Goal: Information Seeking & Learning: Learn about a topic

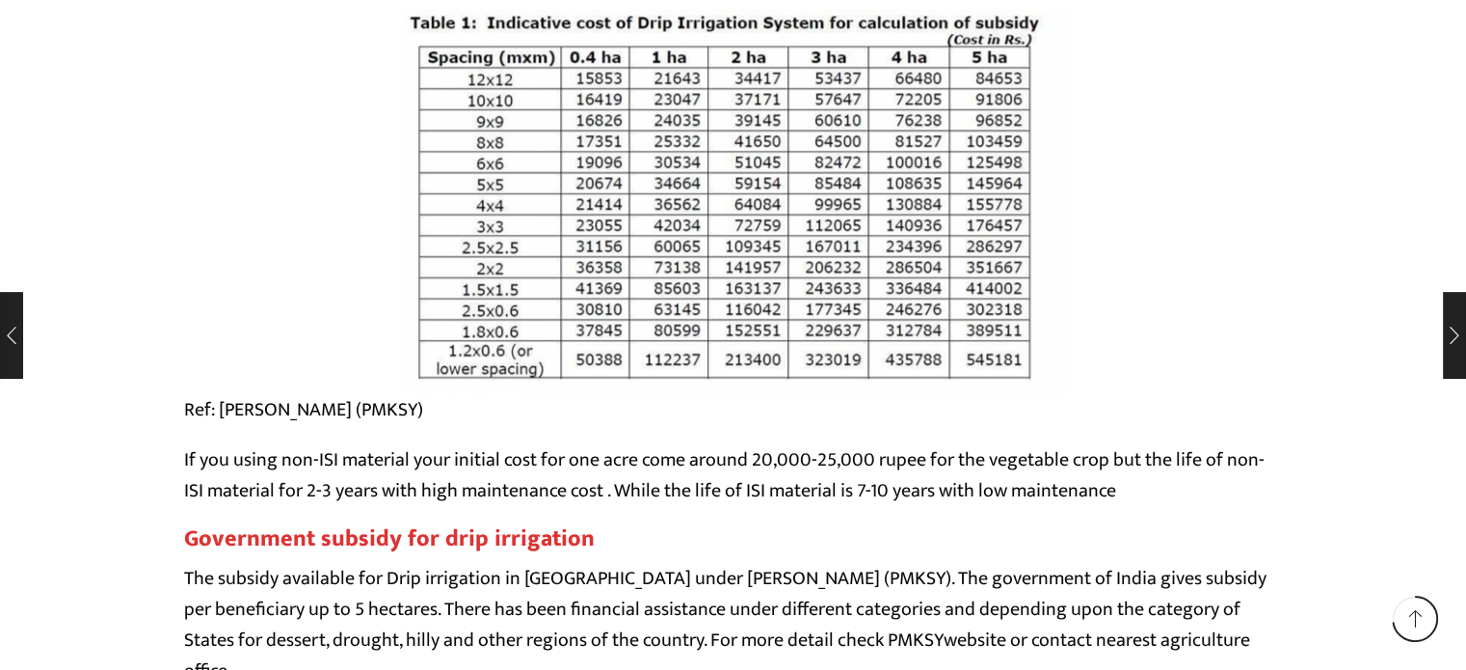
scroll to position [15611, 0]
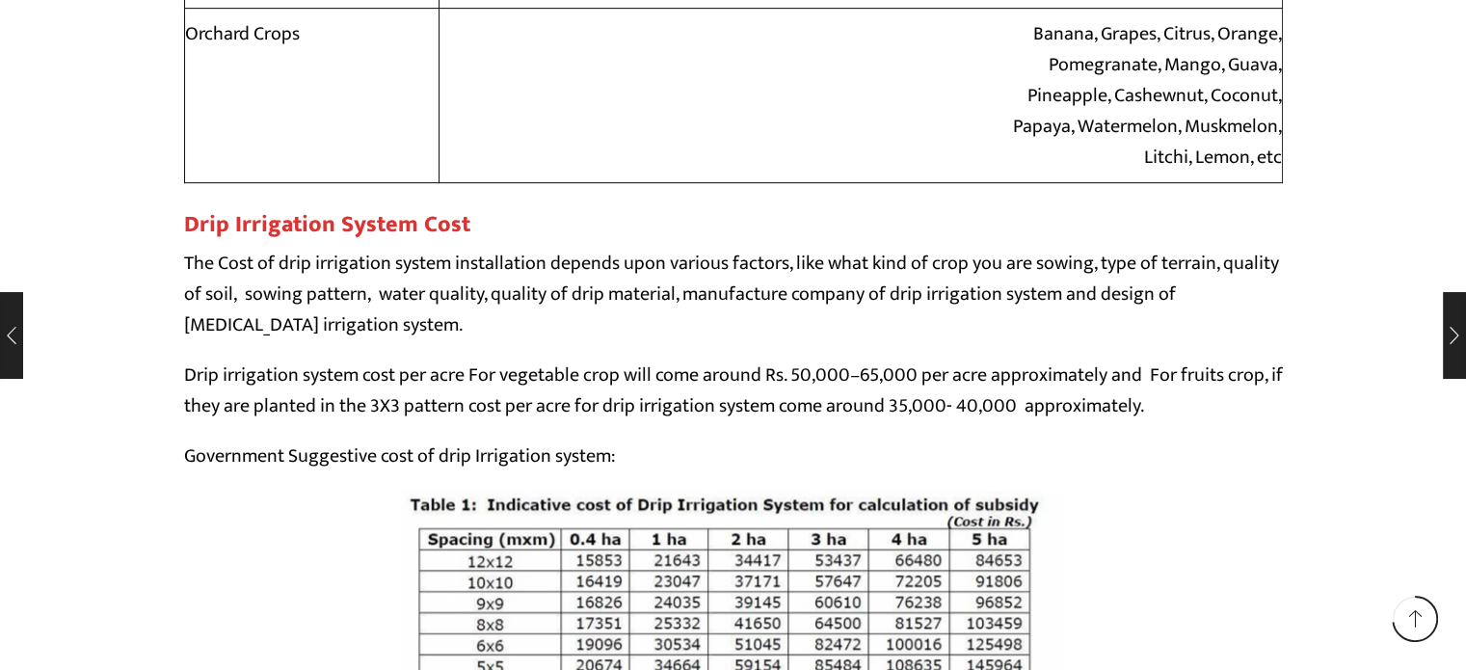
click at [348, 333] on p "The Cost of drip irrigation system installation depends upon various factors, l…" at bounding box center [733, 294] width 1099 height 93
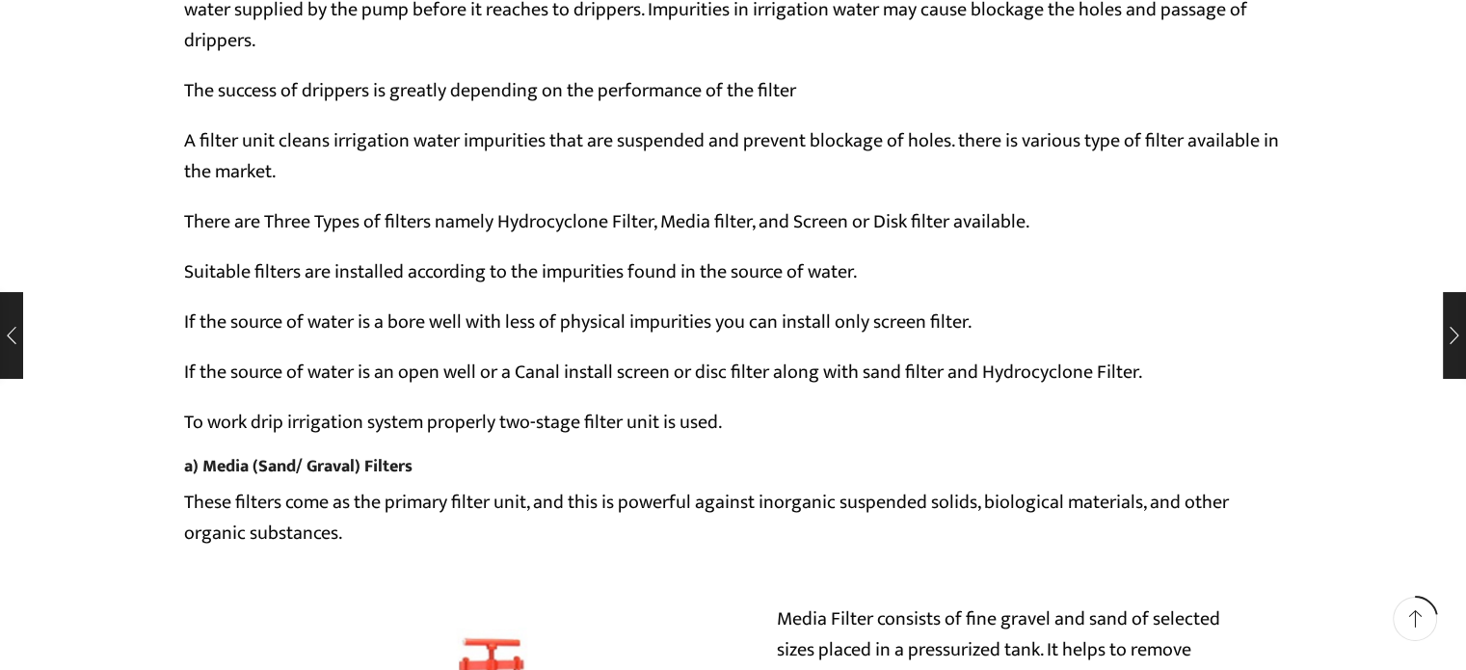
scroll to position [4625, 0]
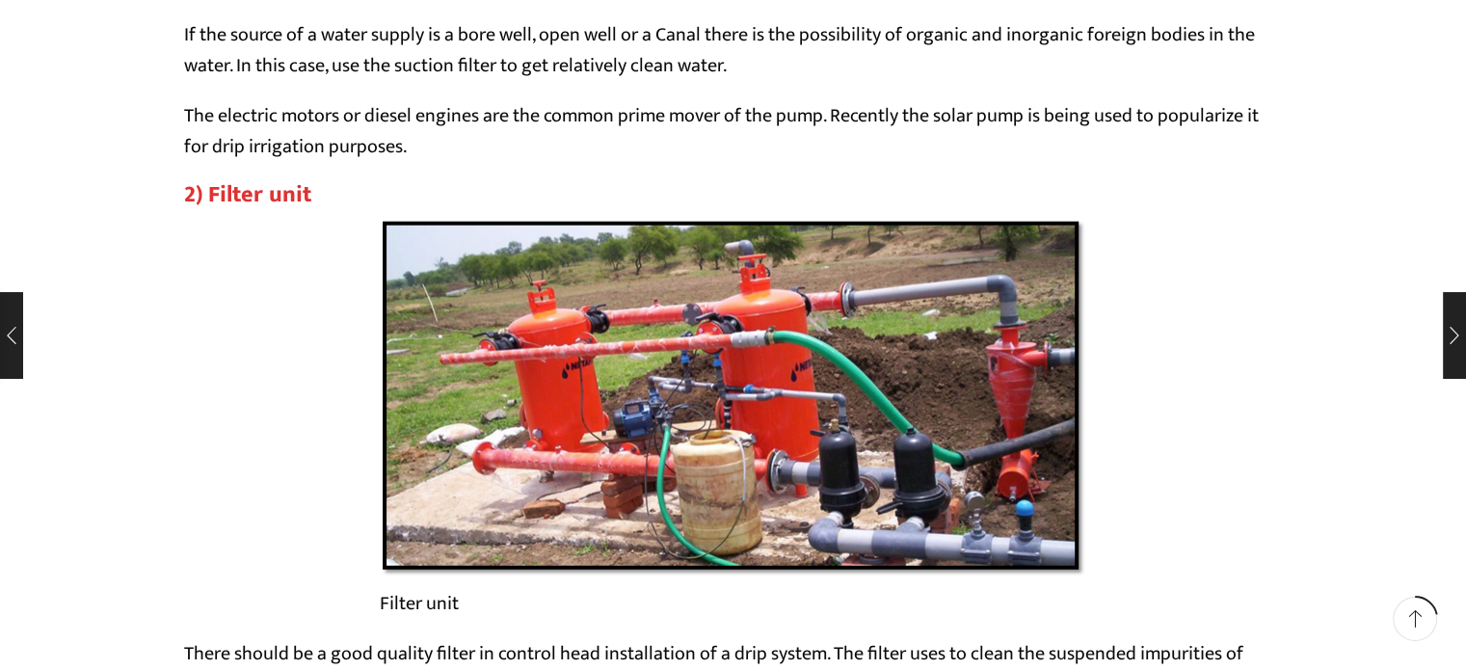
click at [1411, 621] on span at bounding box center [1414, 618] width 17 height 17
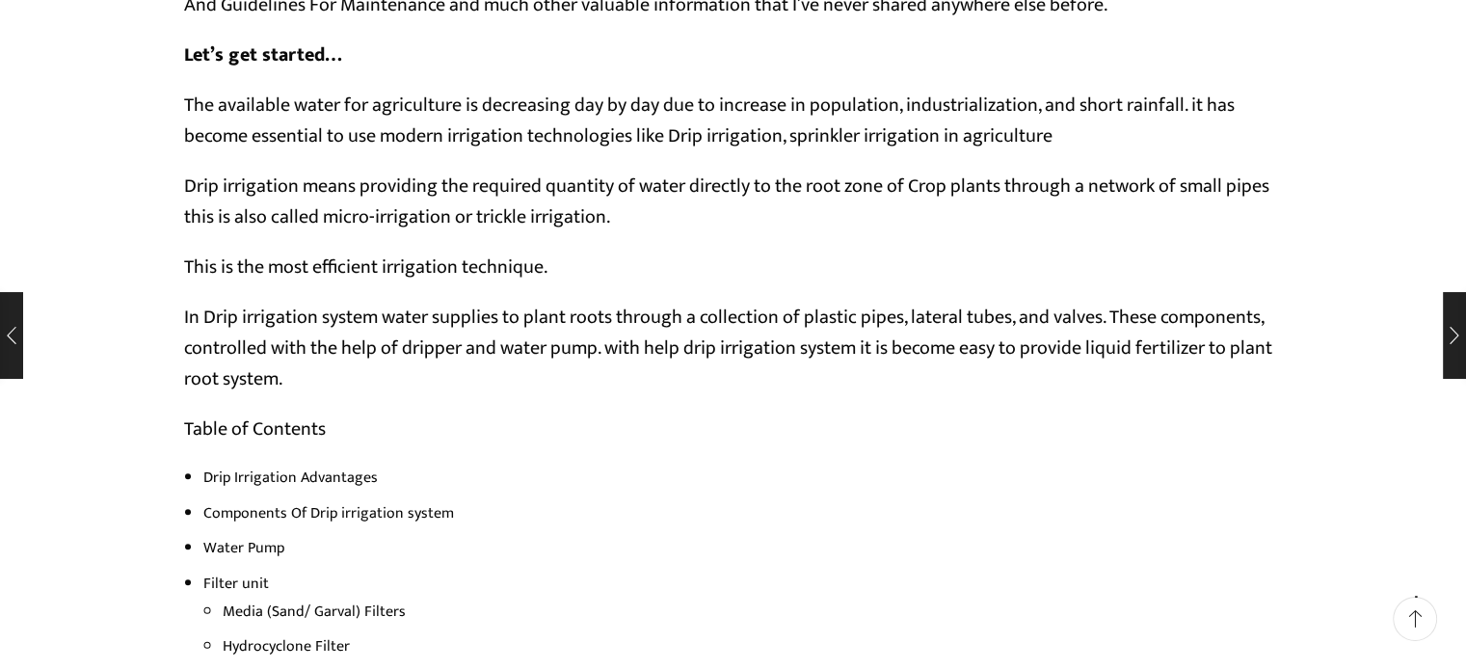
scroll to position [0, 0]
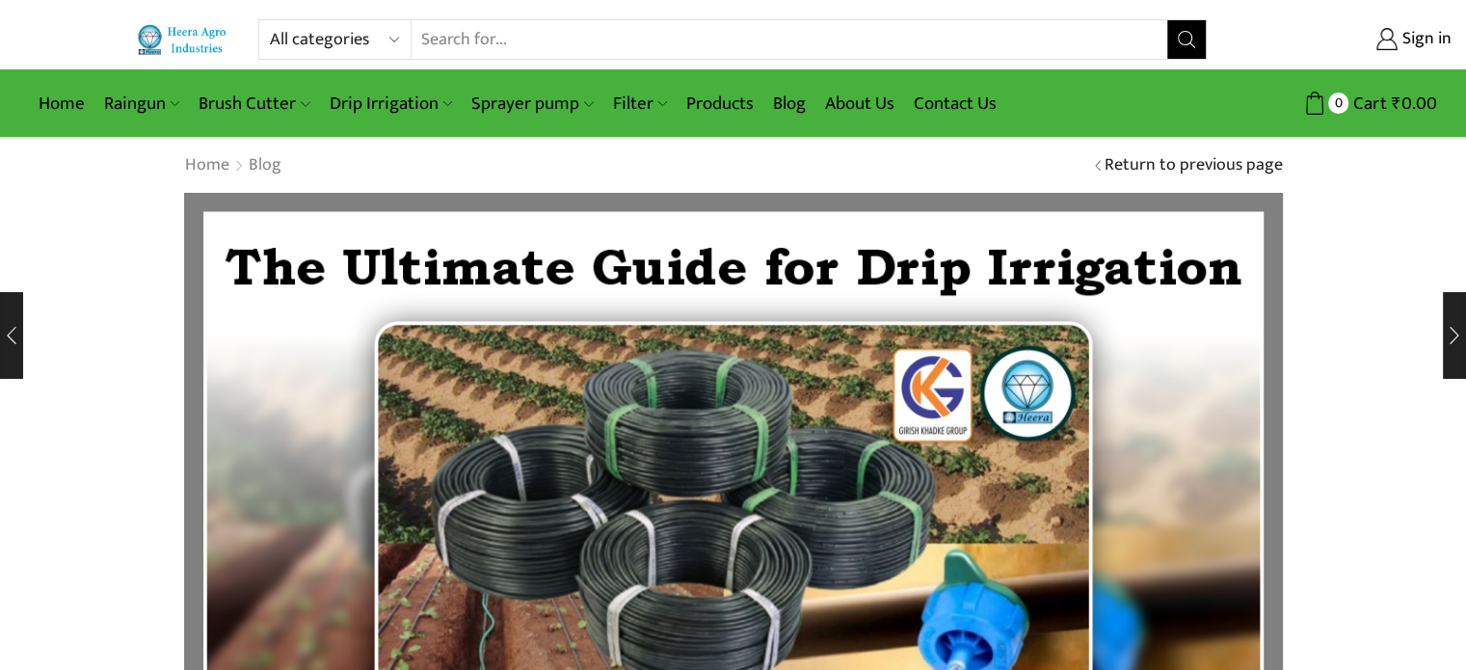
click at [185, 30] on img at bounding box center [183, 39] width 93 height 30
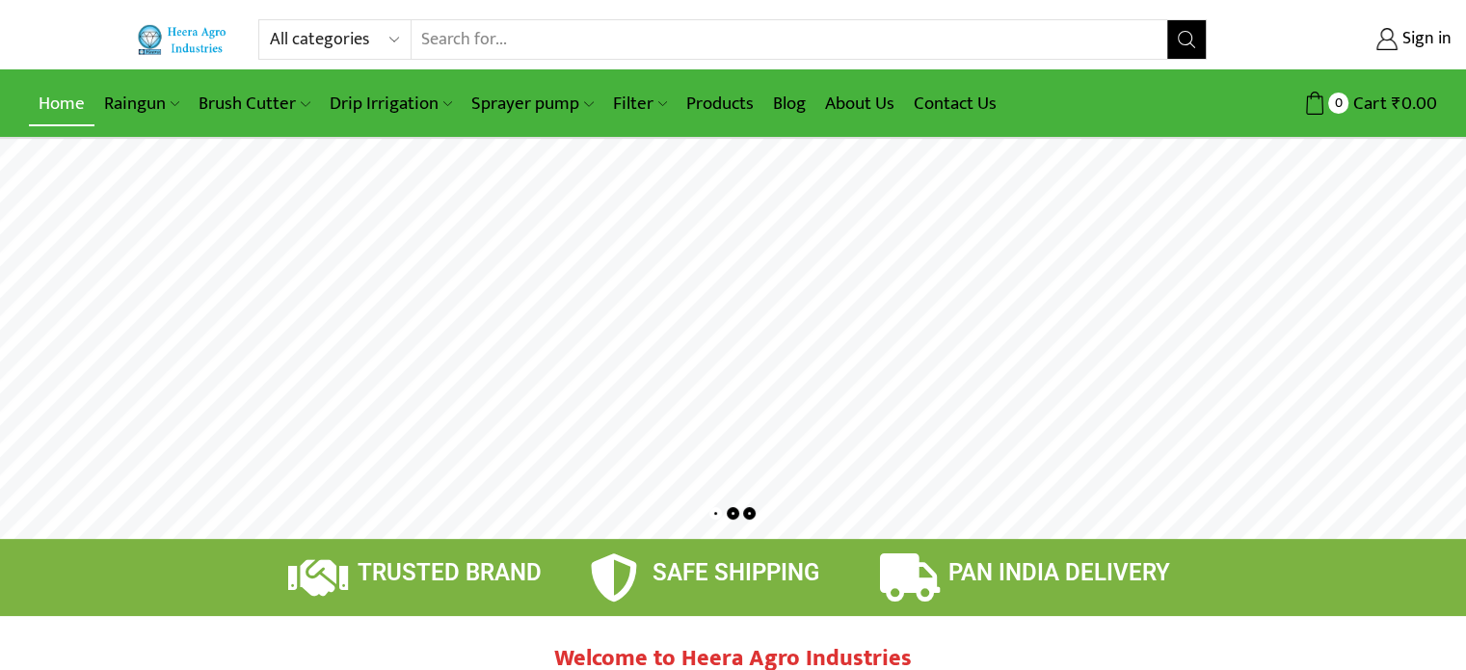
click at [65, 101] on link "Home" at bounding box center [62, 103] width 66 height 45
click at [971, 103] on link "Contact Us" at bounding box center [955, 103] width 102 height 45
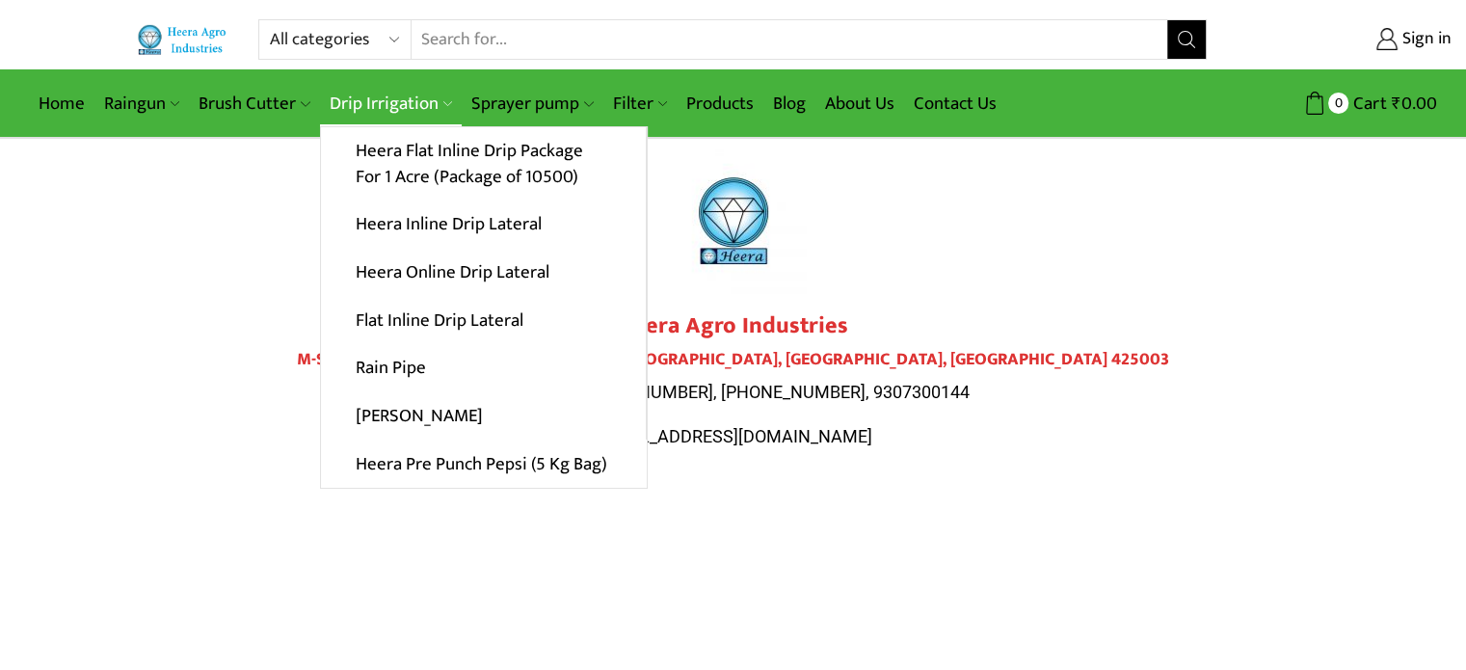
click at [393, 101] on link "Drip Irrigation" at bounding box center [391, 103] width 142 height 45
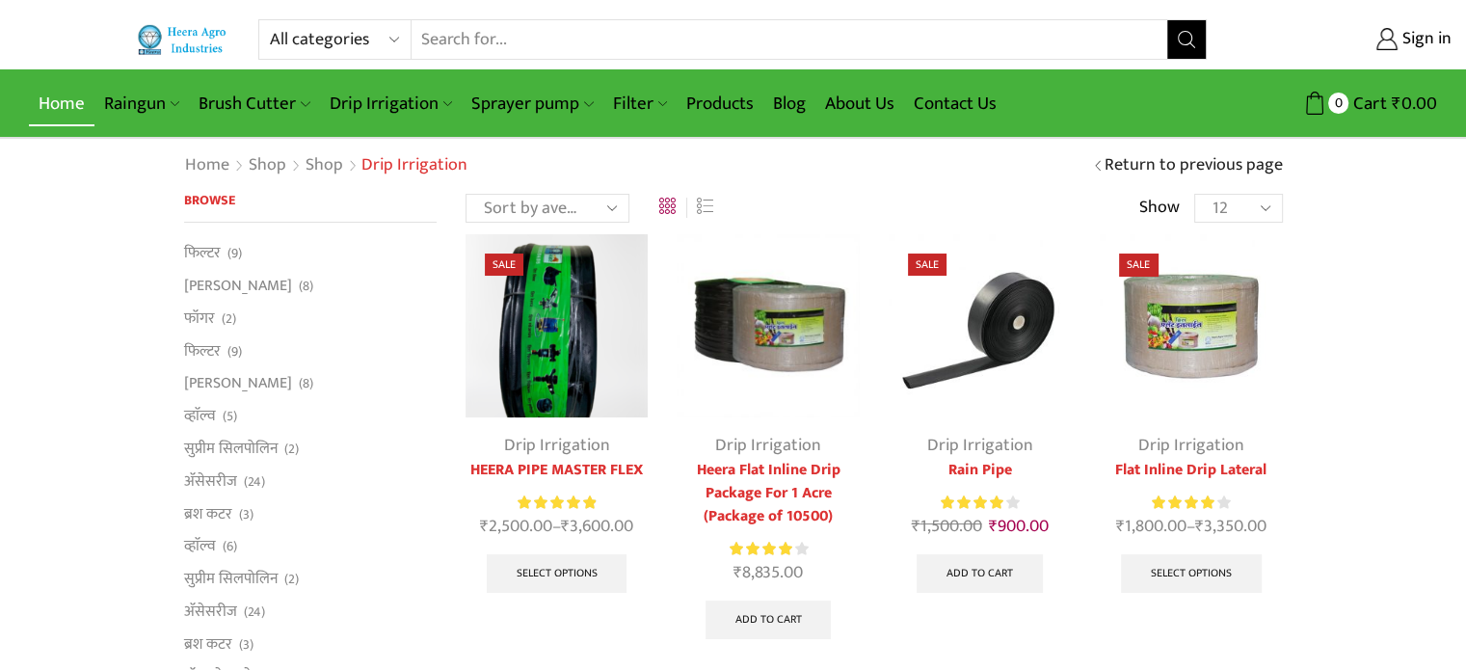
click at [62, 99] on link "Home" at bounding box center [62, 103] width 66 height 45
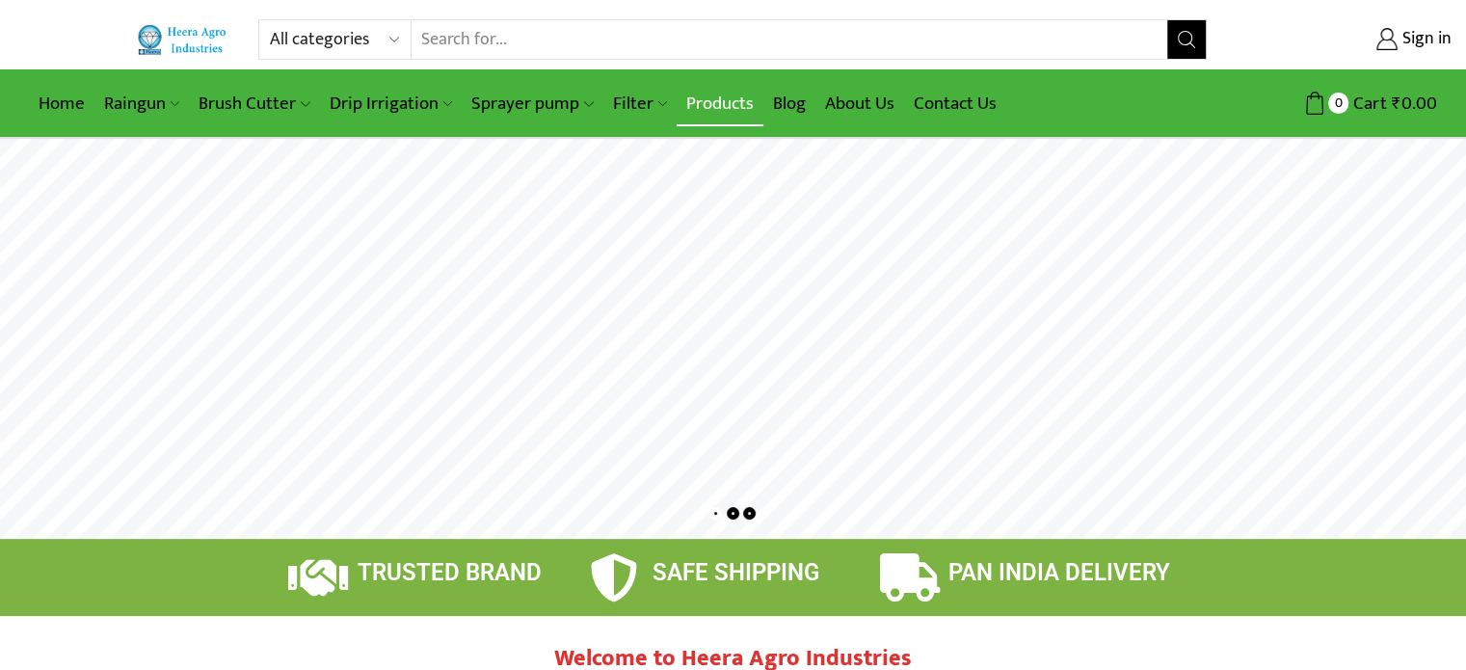
click at [721, 106] on link "Products" at bounding box center [719, 103] width 87 height 45
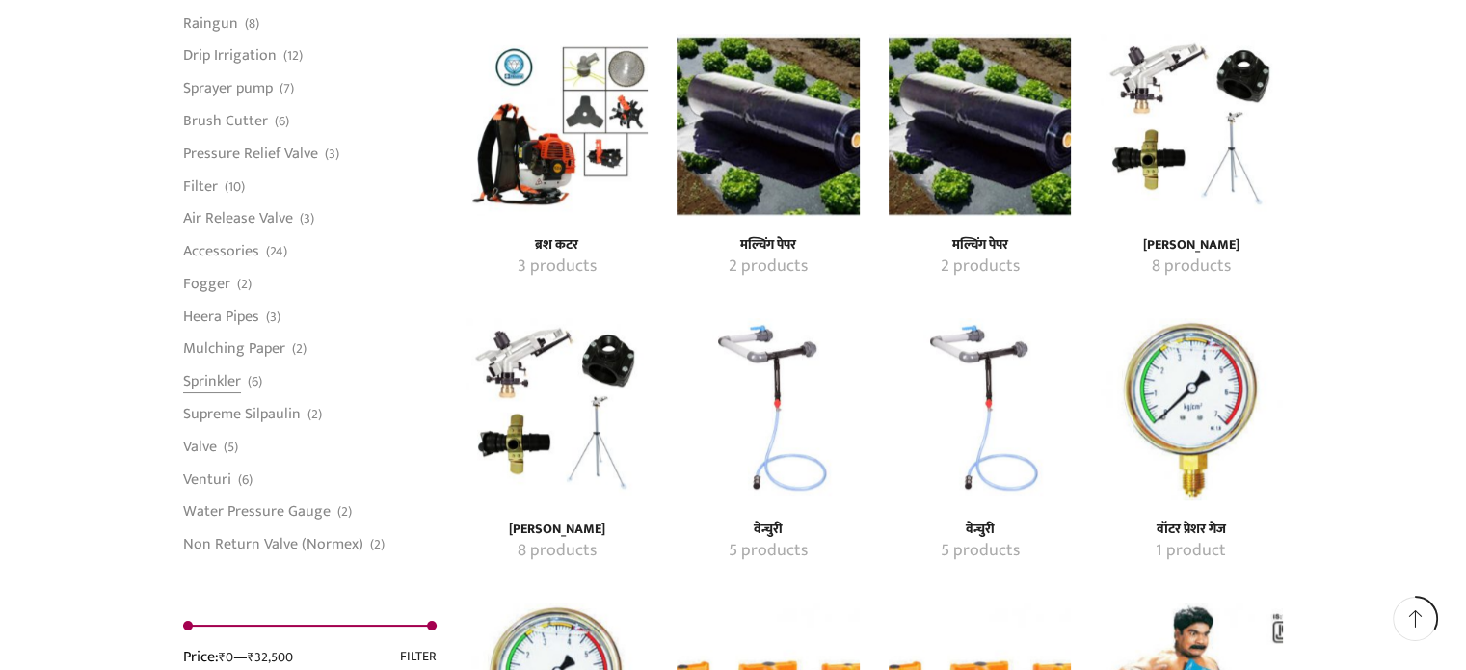
scroll to position [1927, 0]
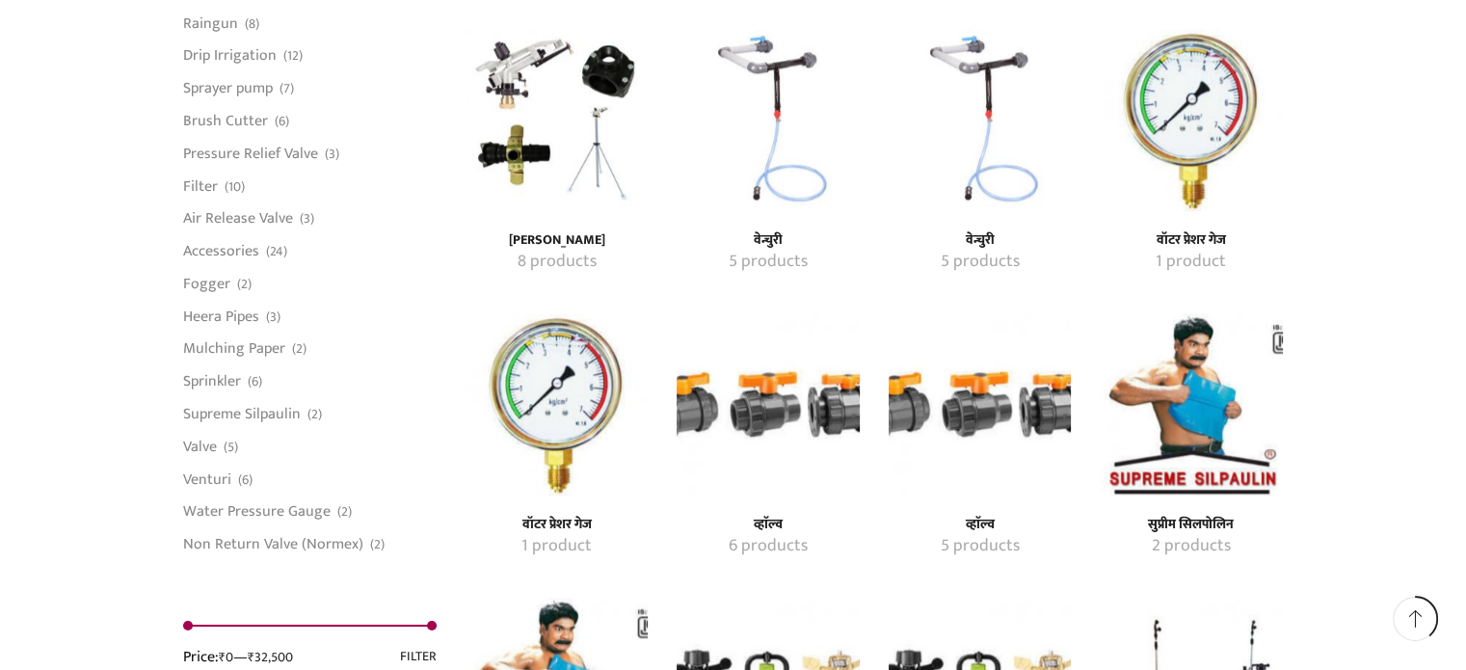
click at [731, 416] on img "Visit product category व्हाॅल्व" at bounding box center [767, 404] width 182 height 182
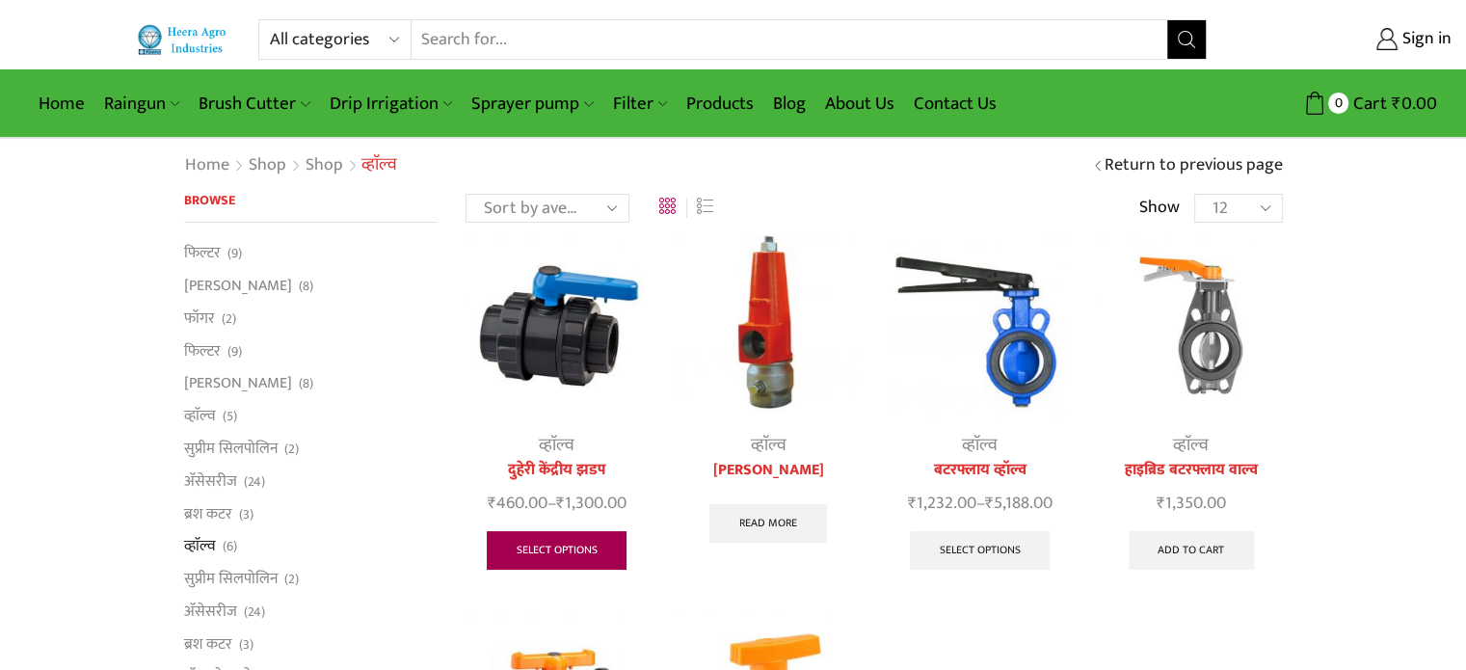
click at [555, 554] on link "Select options" at bounding box center [557, 550] width 141 height 39
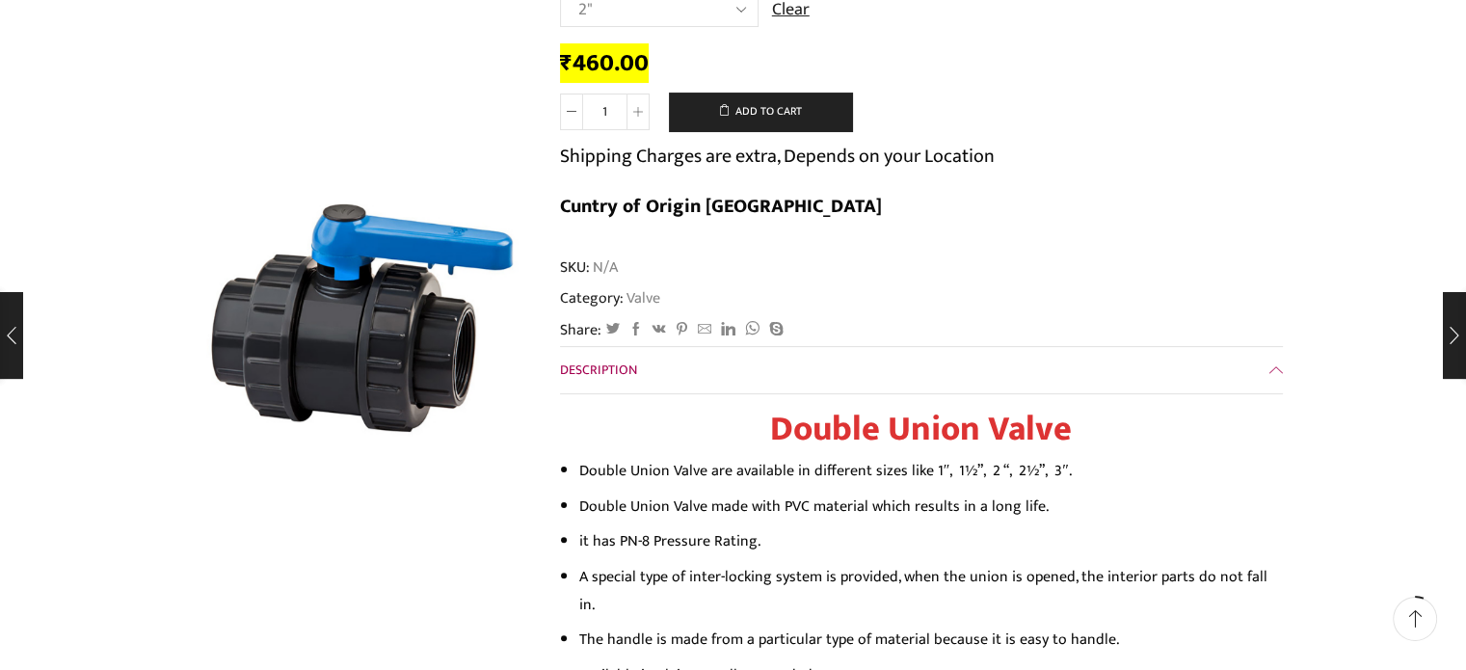
scroll to position [96, 0]
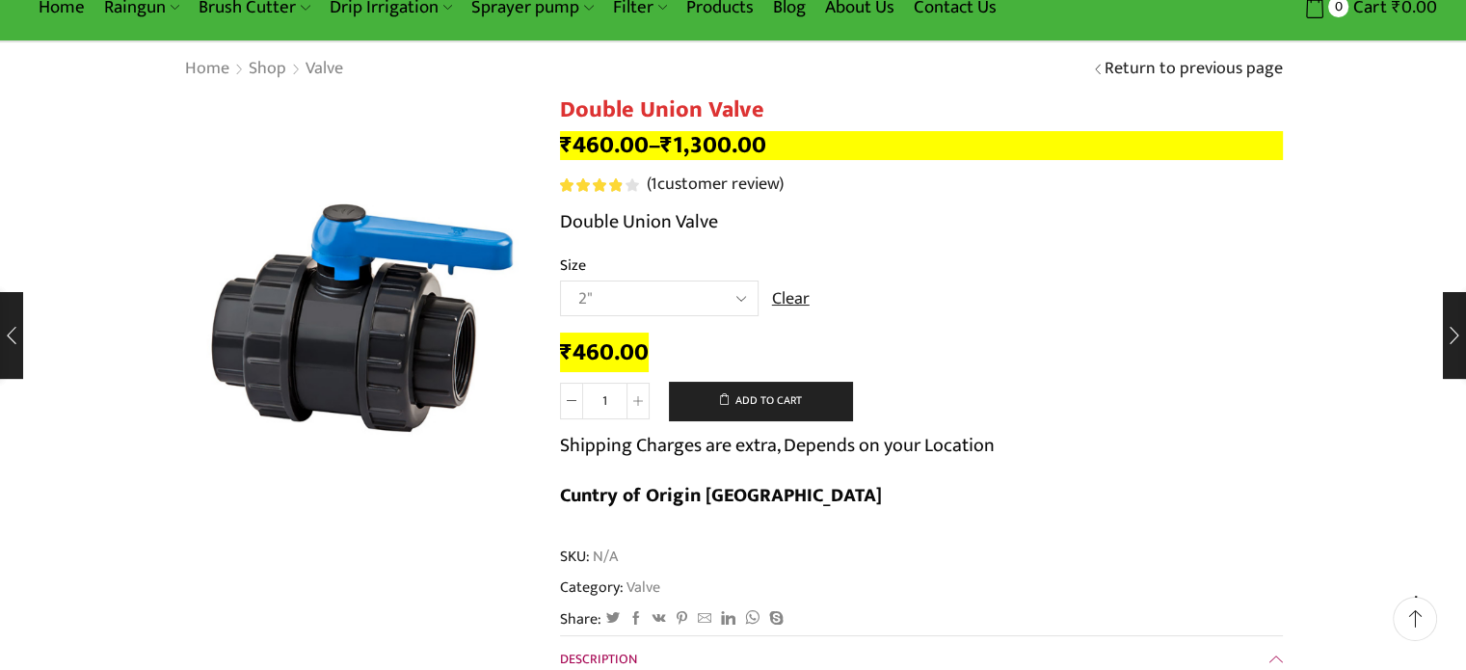
click at [741, 293] on select "Choose an option 2" 2.5" 3"" at bounding box center [659, 298] width 199 height 36
select select "3""
click at [560, 280] on select "Choose an option 2" 2.5" 3"" at bounding box center [659, 298] width 199 height 36
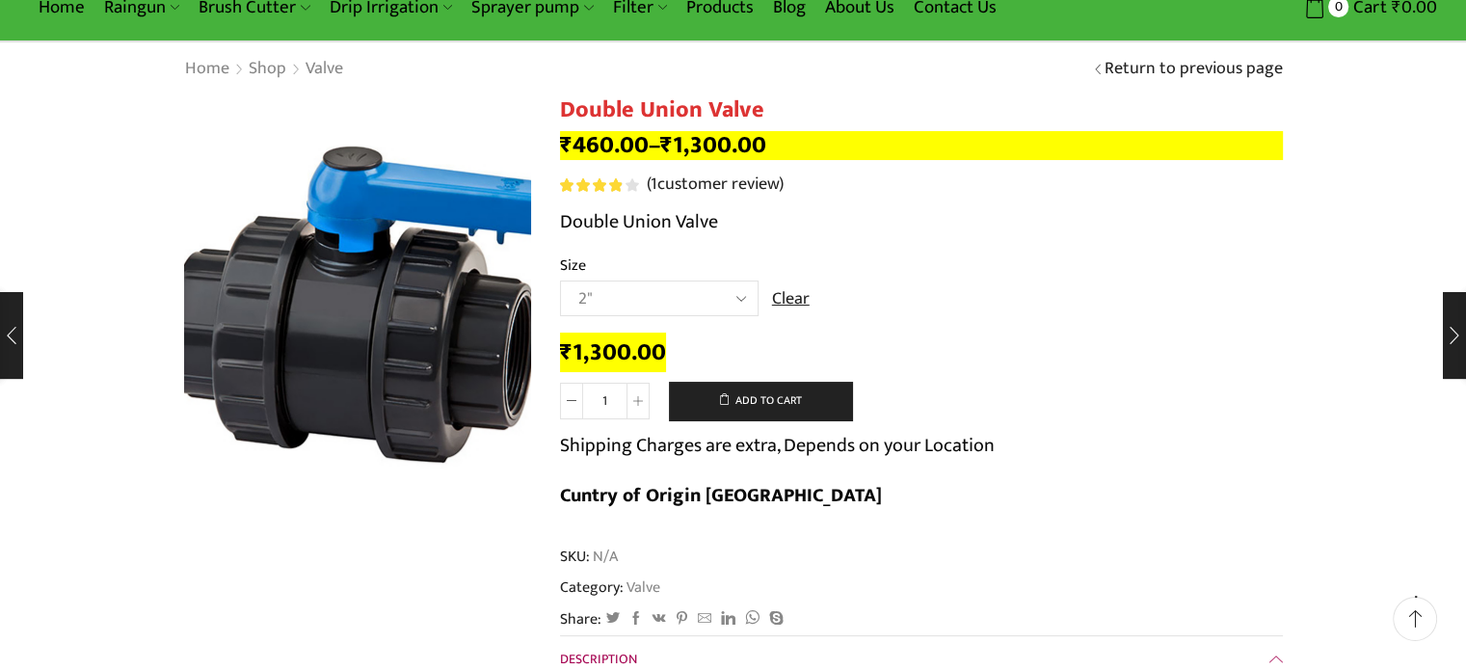
click at [322, 354] on img at bounding box center [371, 305] width 482 height 482
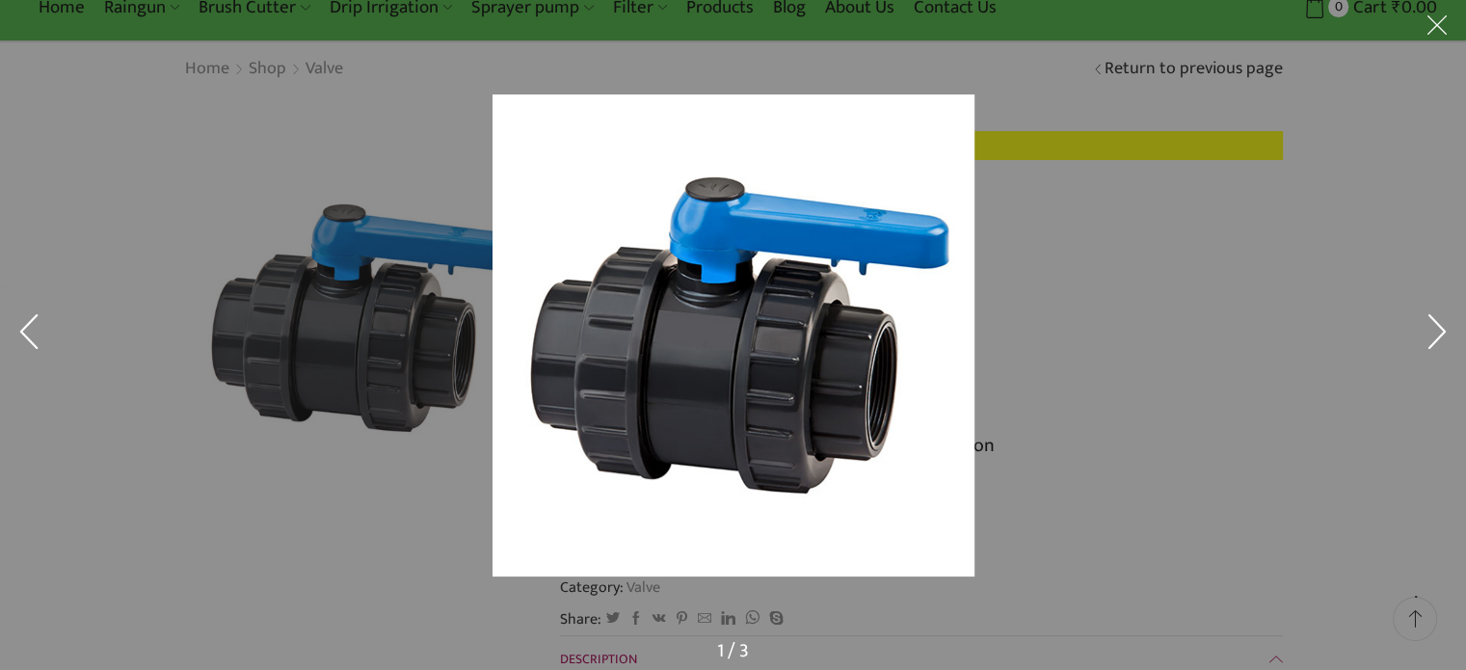
click at [43, 343] on button at bounding box center [29, 335] width 58 height 96
click at [1439, 28] on button at bounding box center [1437, 29] width 58 height 58
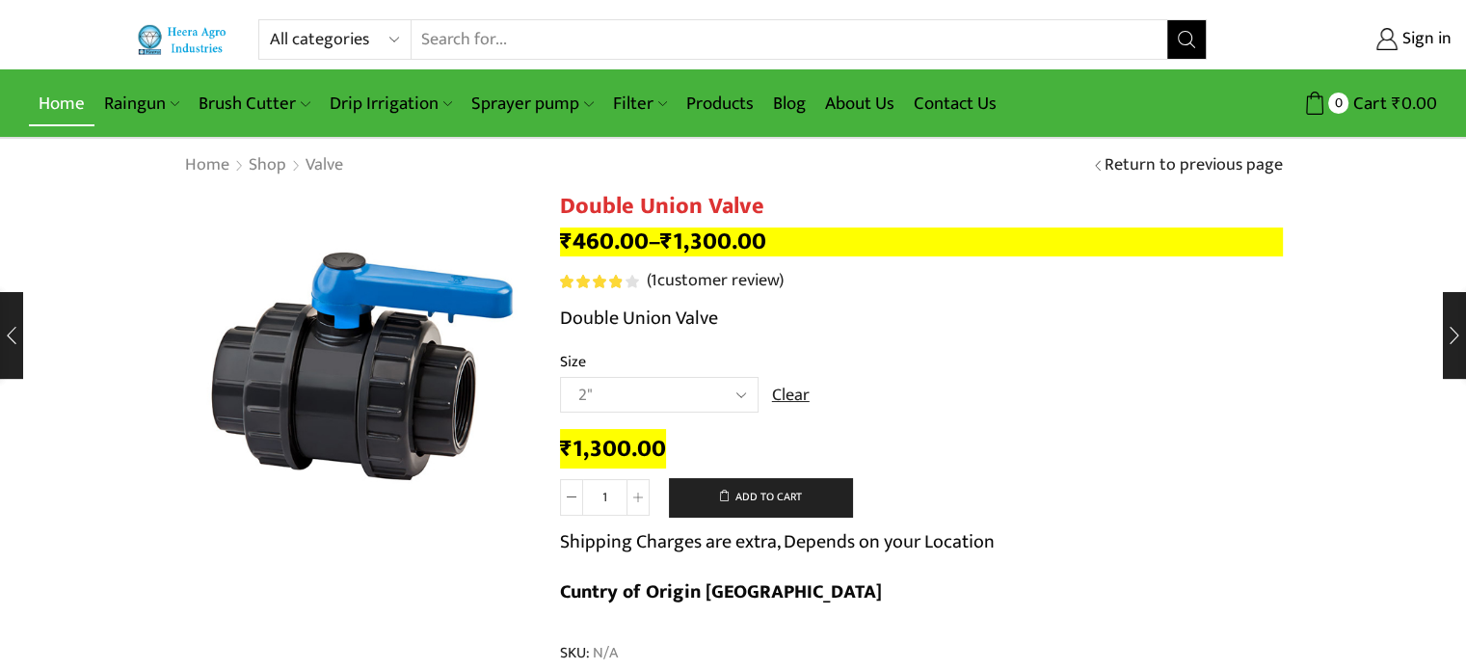
click at [68, 97] on link "Home" at bounding box center [62, 103] width 66 height 45
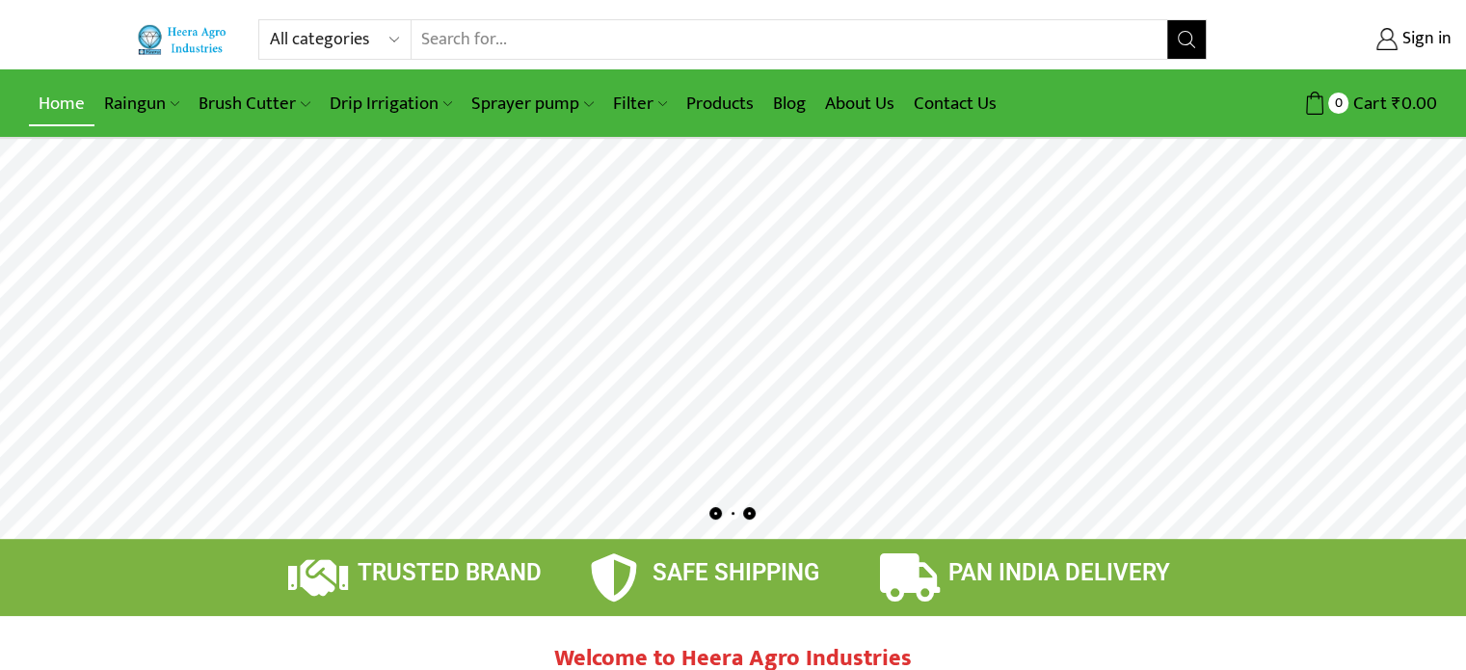
click at [66, 99] on link "Home" at bounding box center [62, 103] width 66 height 45
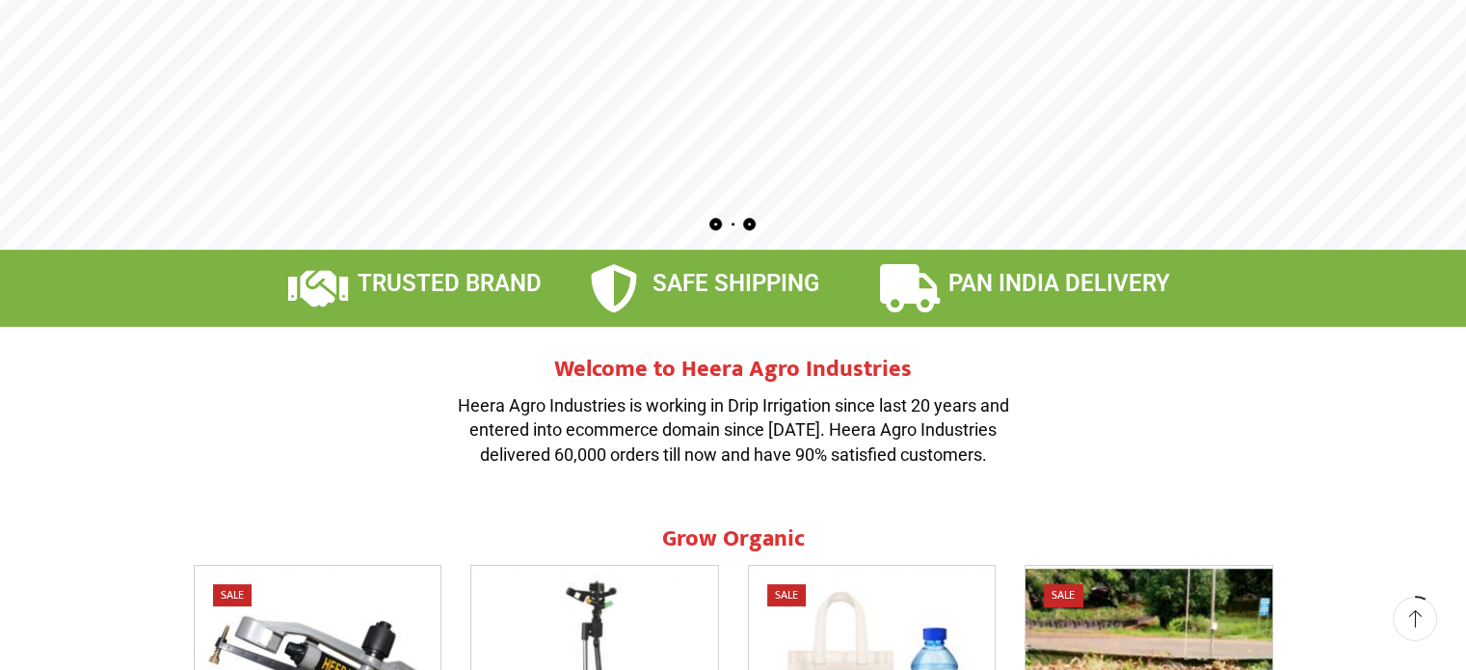
scroll to position [675, 0]
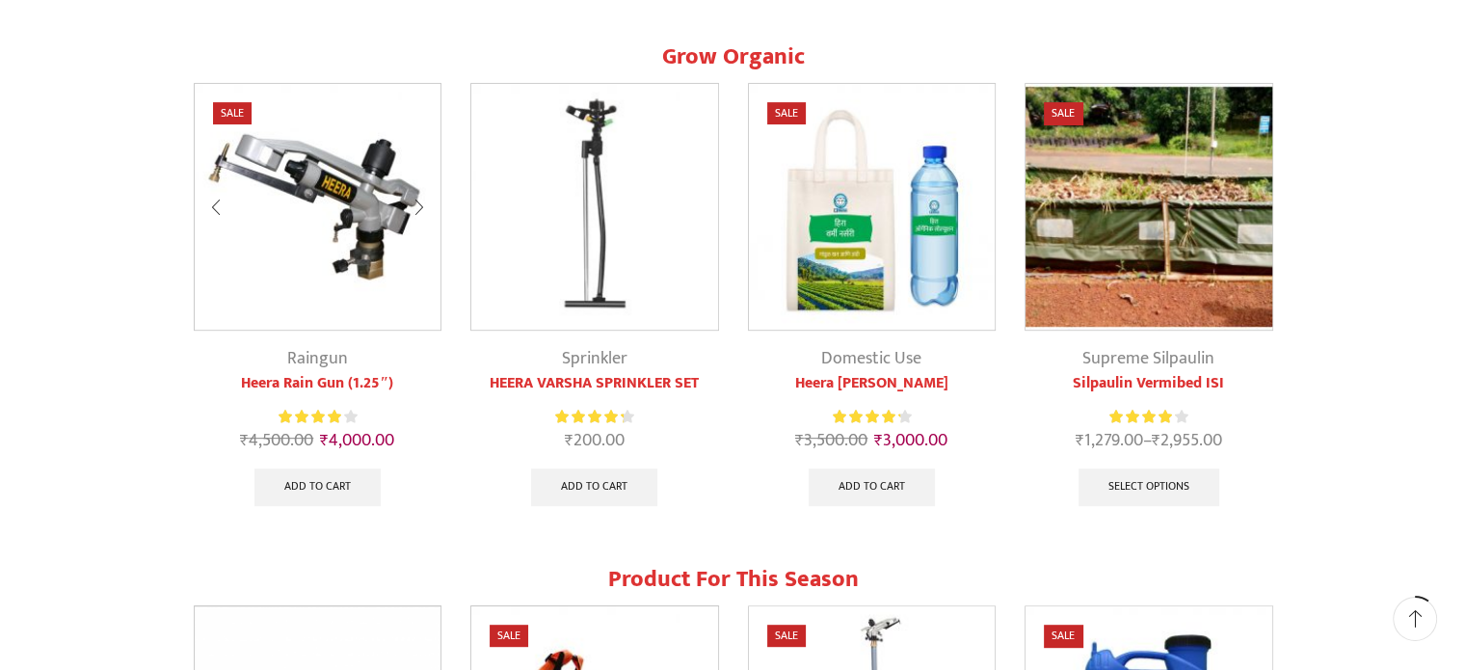
scroll to position [193, 0]
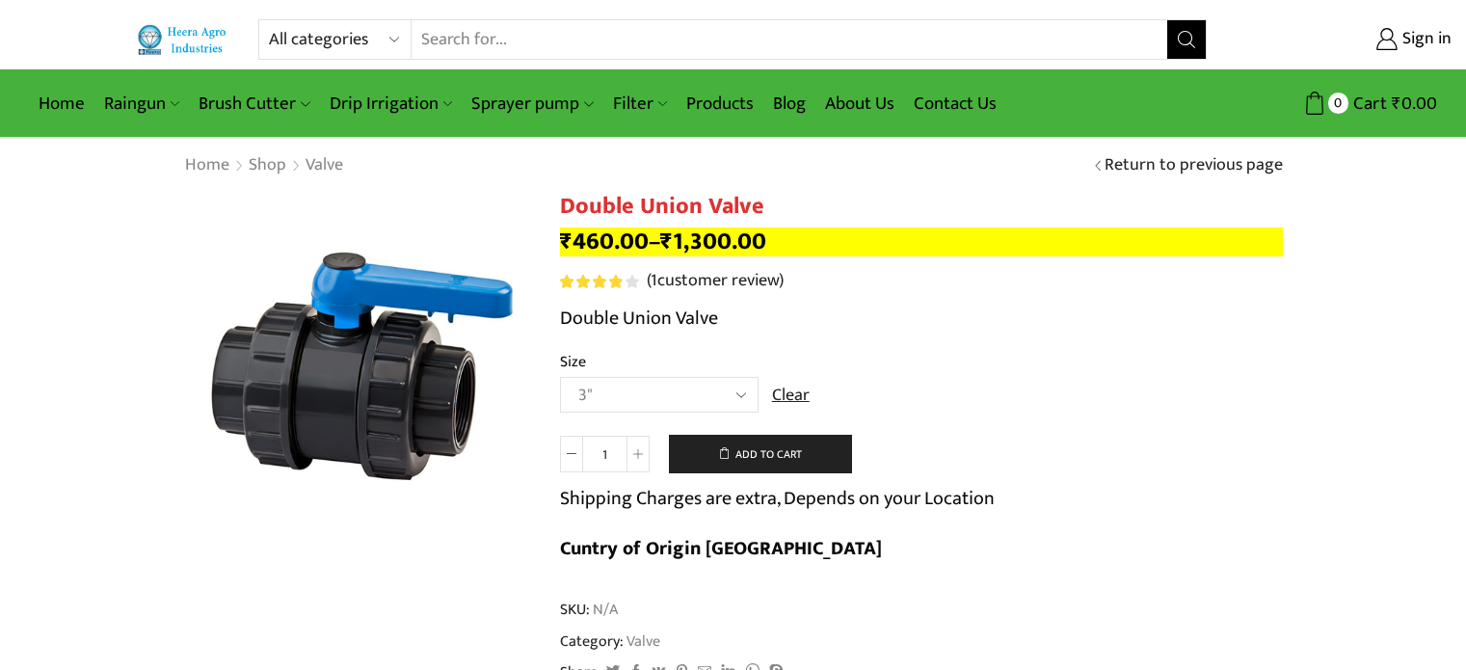
select select "3""
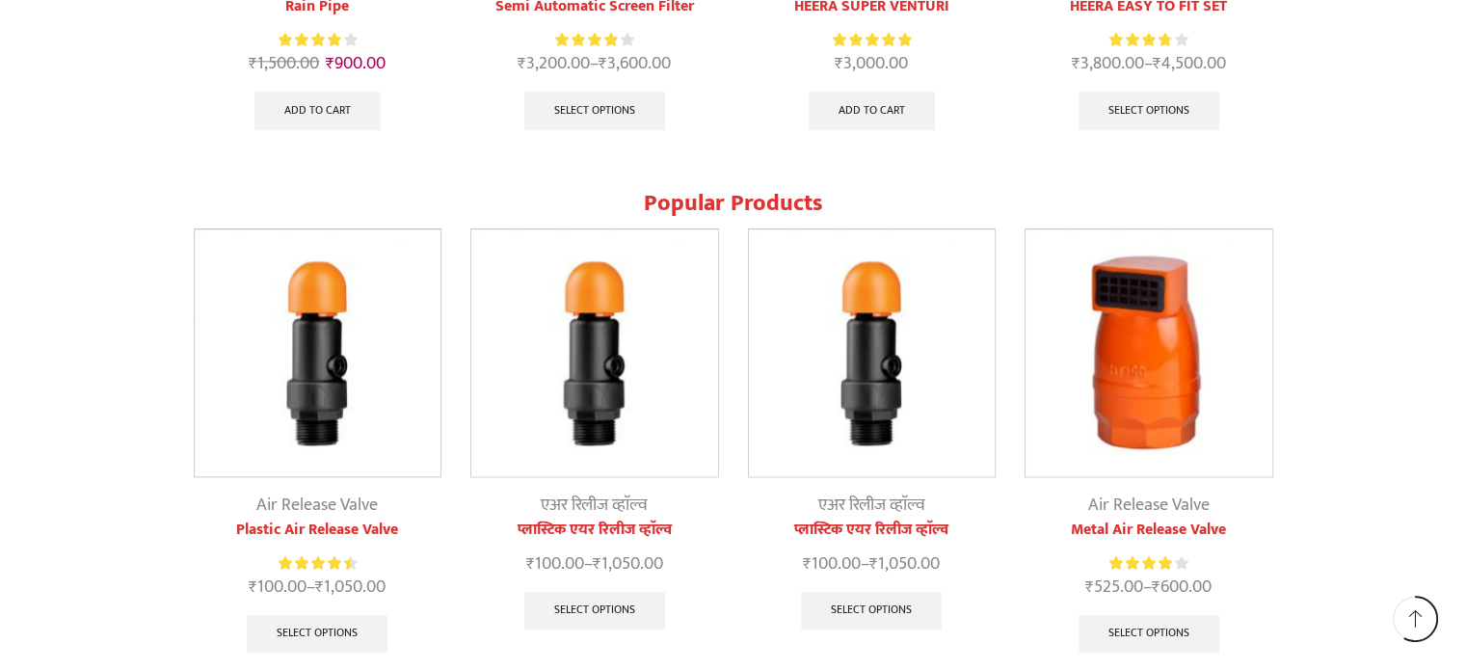
scroll to position [2505, 0]
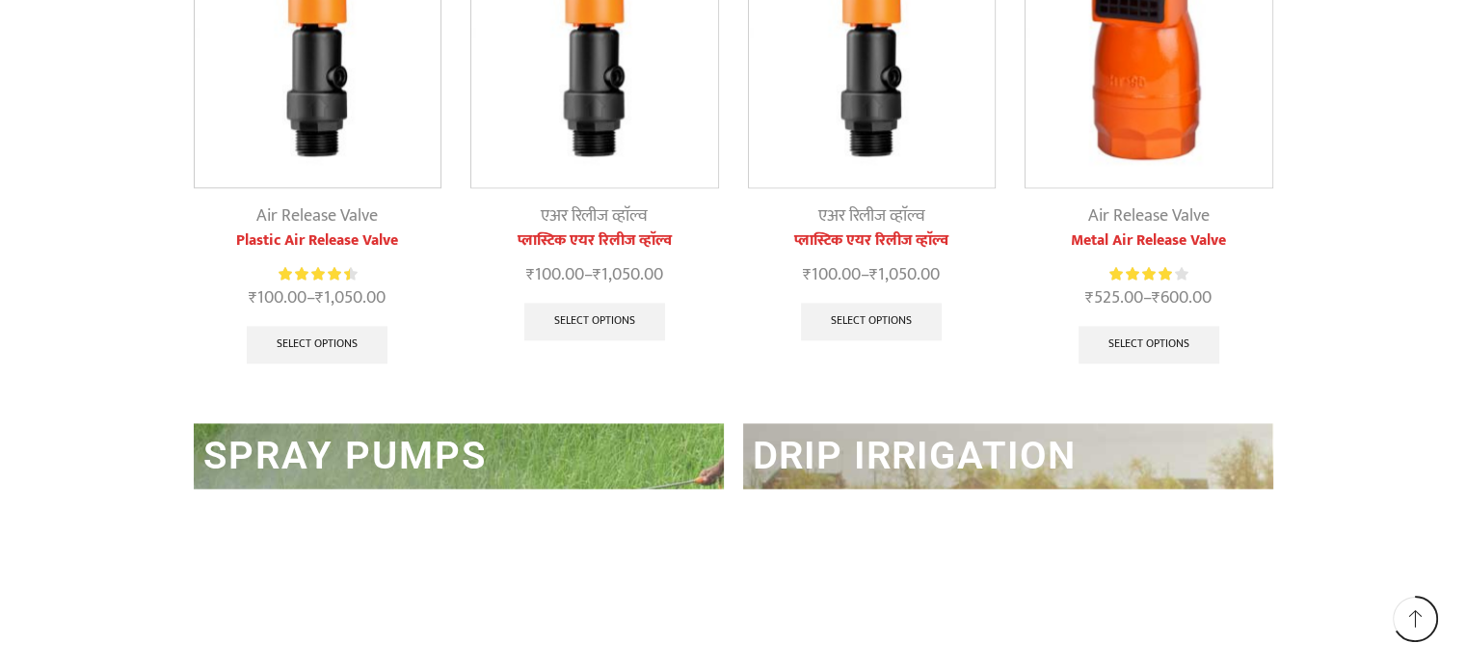
click at [921, 446] on link "DRIP IRRIGATION" at bounding box center [915, 455] width 324 height 45
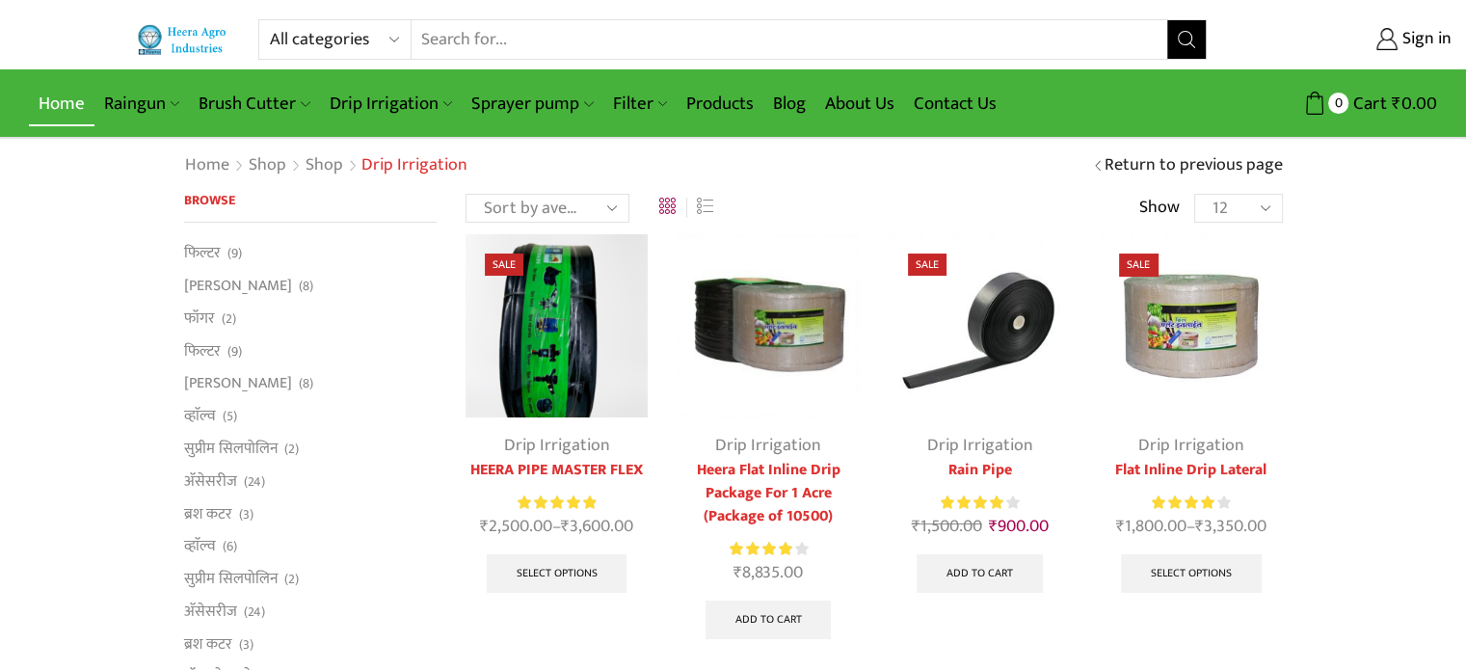
click at [62, 103] on link "Home" at bounding box center [62, 103] width 66 height 45
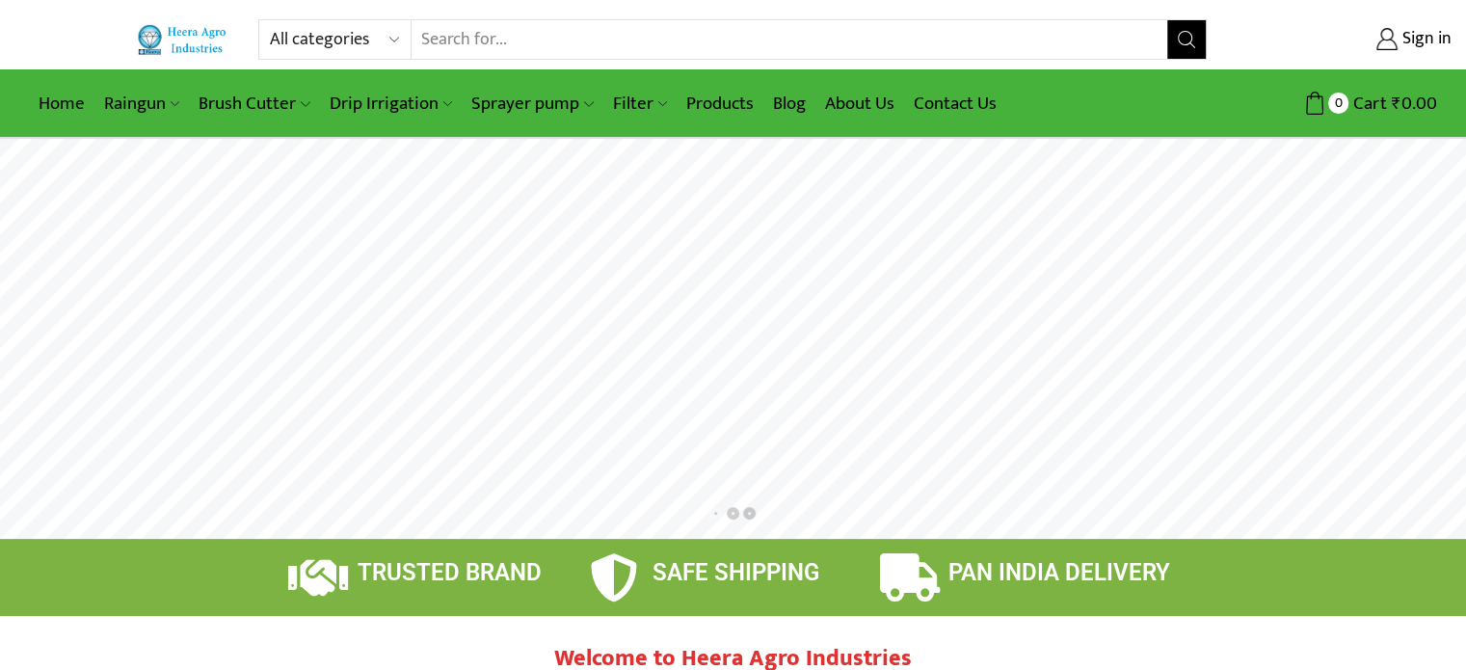
click at [62, 103] on link "Home" at bounding box center [62, 103] width 66 height 45
click at [62, 102] on link "Home" at bounding box center [62, 103] width 66 height 45
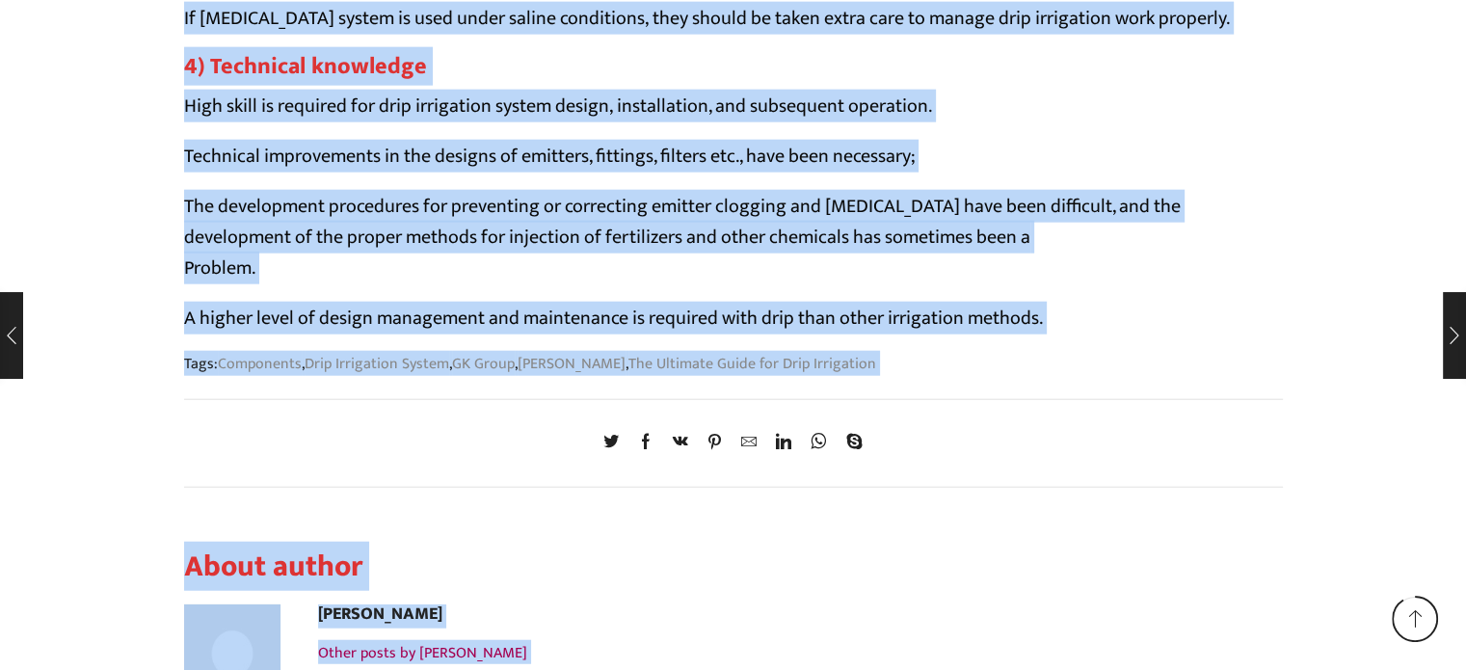
scroll to position [19491, 0]
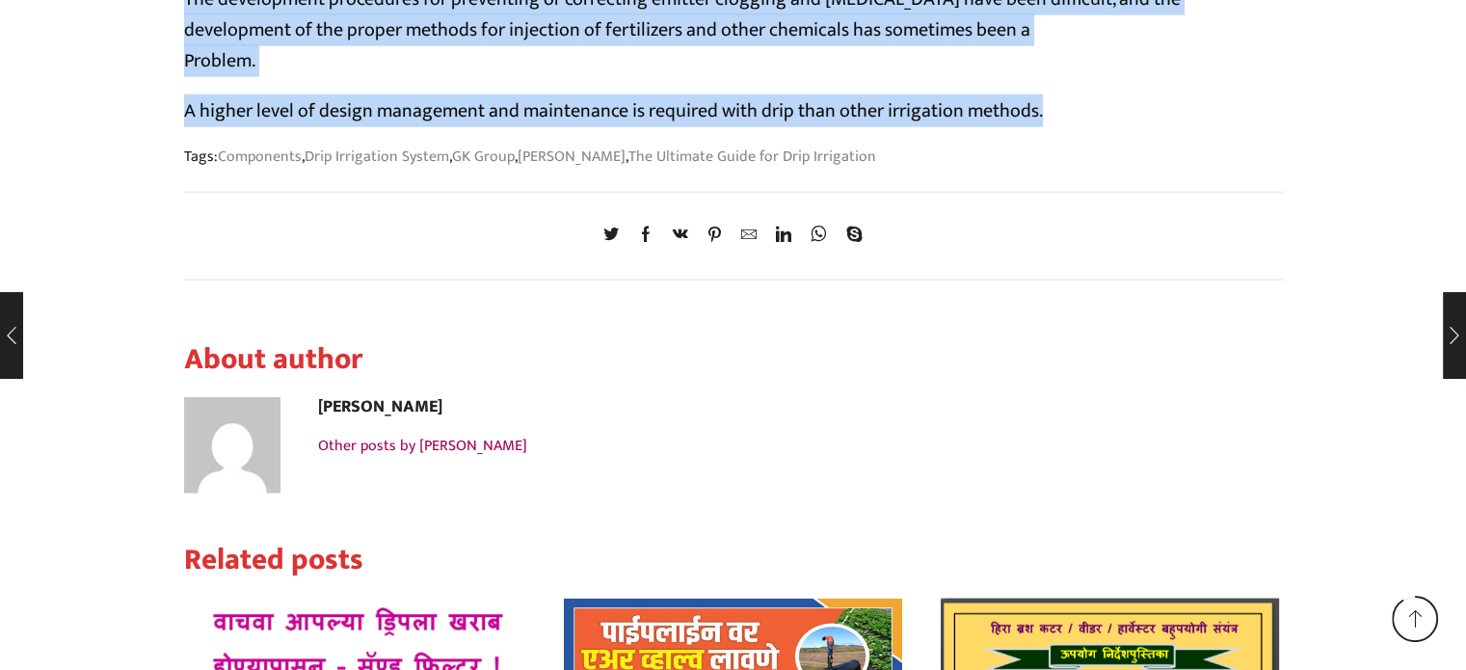
drag, startPoint x: 159, startPoint y: 317, endPoint x: 1042, endPoint y: 115, distance: 905.6
copy article "The Ultimate Guide for Drip Irrigation December 16, 2019 / Posted by Girish Kha…"
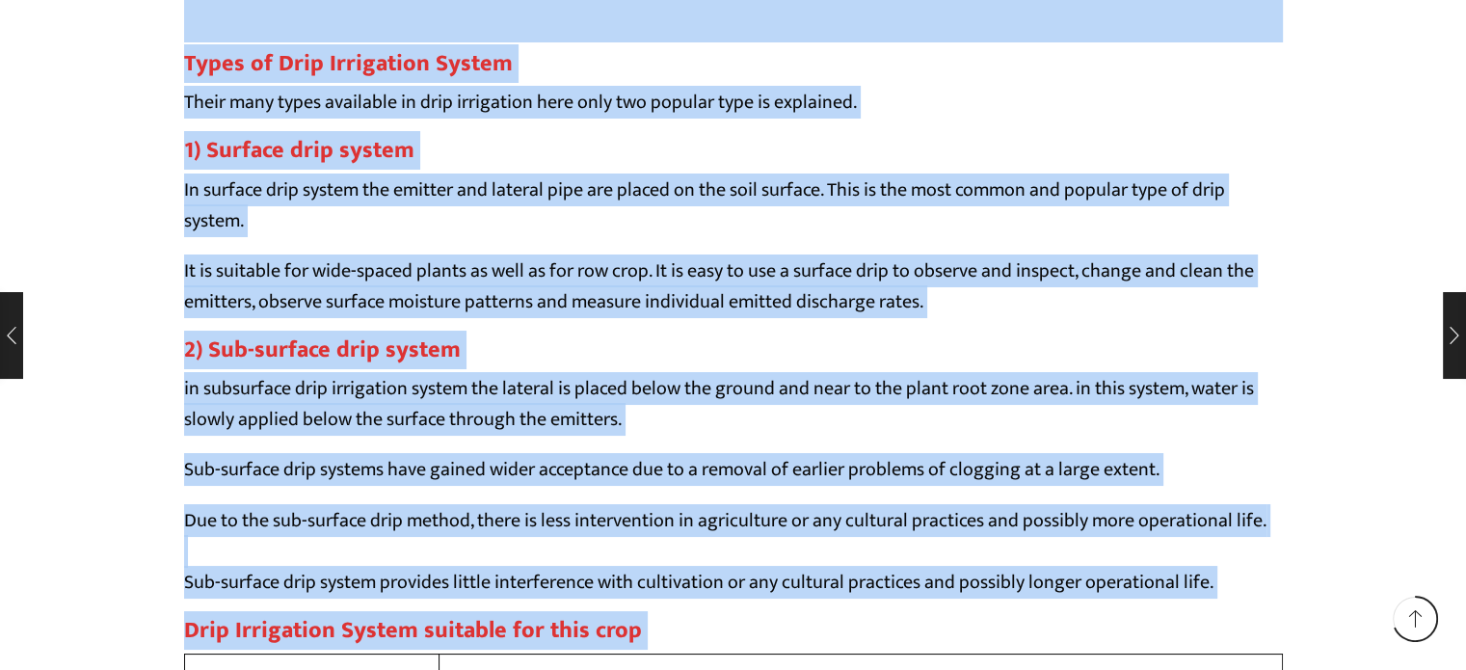
scroll to position [14962, 0]
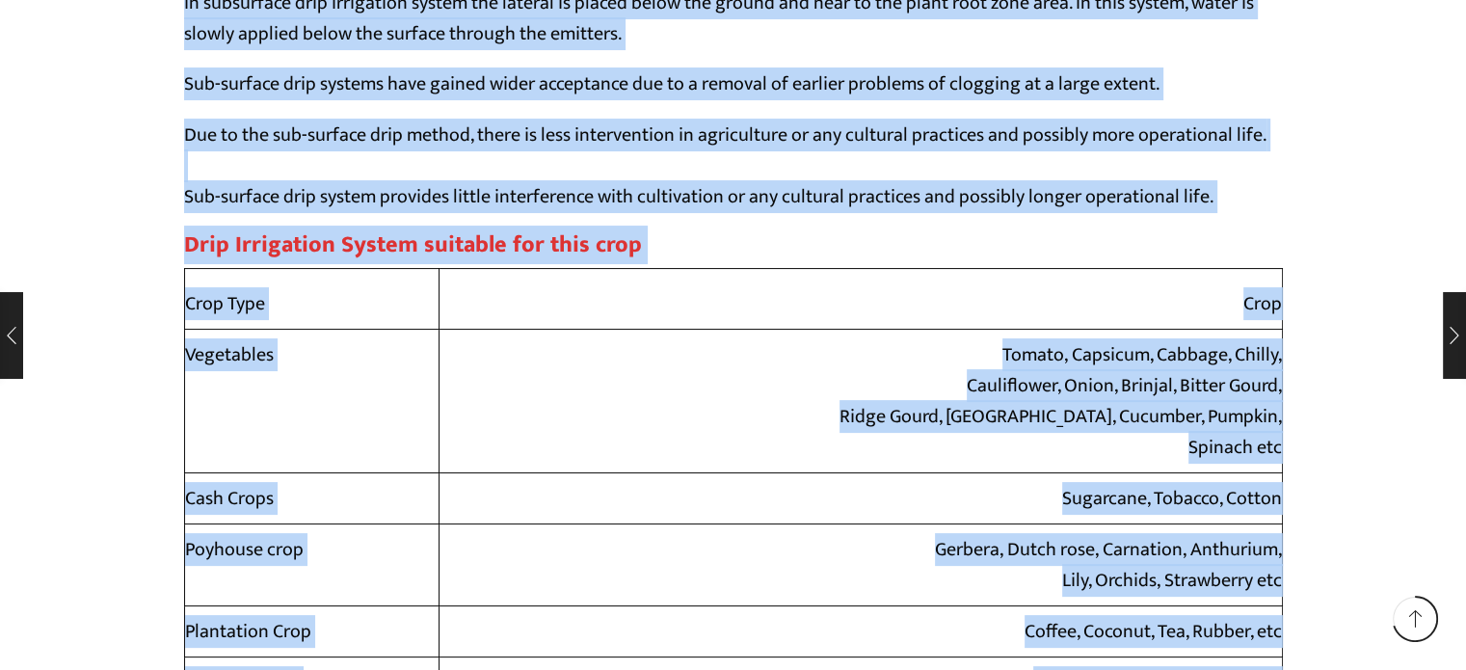
click at [804, 365] on td "Tomato, Capsicum, Cabbage, Chilly, Cauliflower, Onion, Brinjal, Bitter Gourd, R…" at bounding box center [859, 402] width 843 height 144
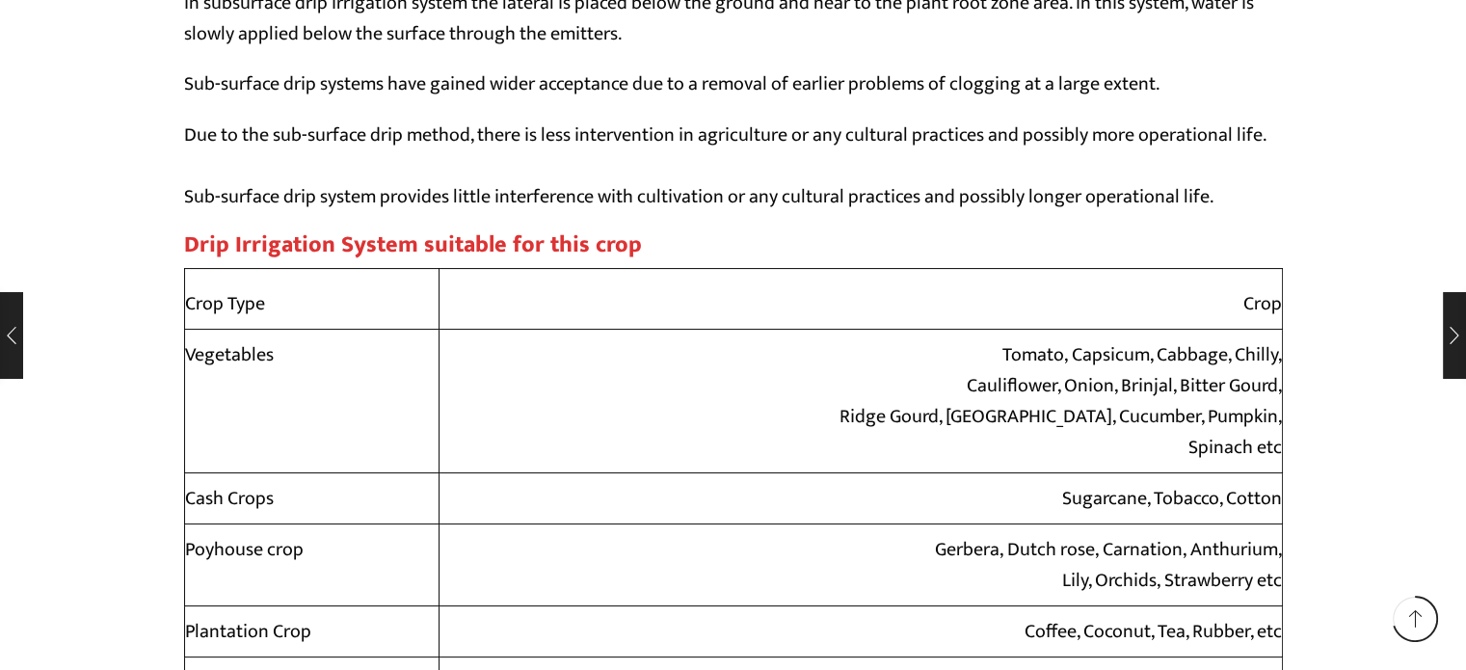
click at [1034, 363] on td "Tomato, Capsicum, Cabbage, Chilly, Cauliflower, Onion, Brinjal, Bitter Gourd, R…" at bounding box center [859, 402] width 843 height 144
